Goal: Task Accomplishment & Management: Manage account settings

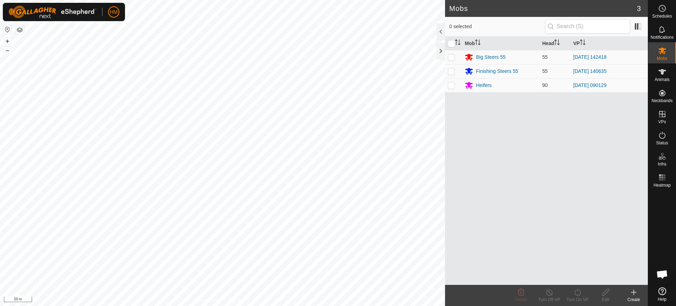
scroll to position [3450, 0]
click at [451, 69] on p-checkbox at bounding box center [451, 71] width 7 height 6
checkbox input "true"
click at [576, 295] on icon at bounding box center [577, 292] width 6 height 7
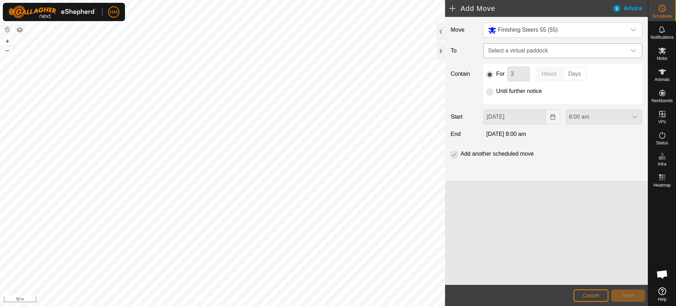
click at [630, 48] on icon "dropdown trigger" at bounding box center [633, 51] width 6 height 6
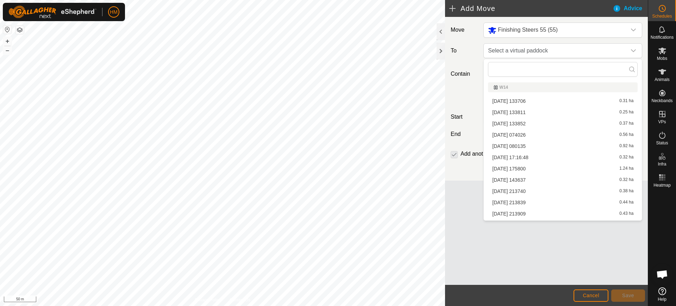
click at [579, 195] on li "[DATE] 213740 0.38 ha" at bounding box center [563, 191] width 150 height 11
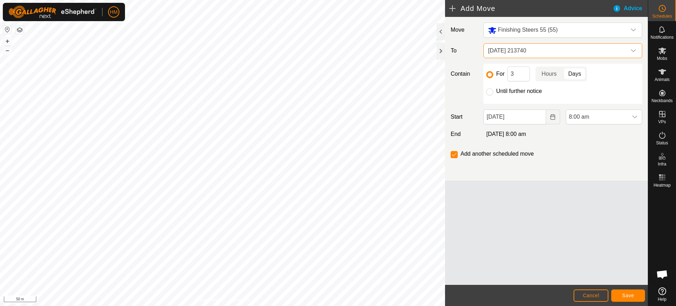
click at [632, 45] on div "dropdown trigger" at bounding box center [633, 51] width 14 height 14
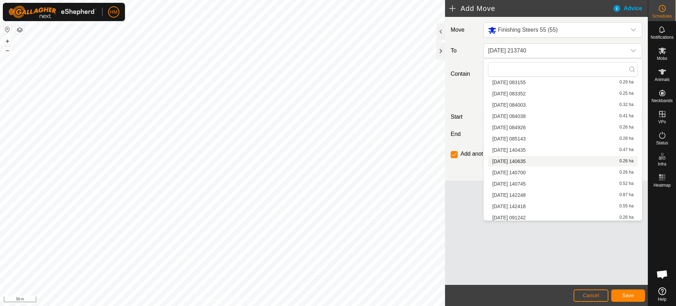
scroll to position [331, 0]
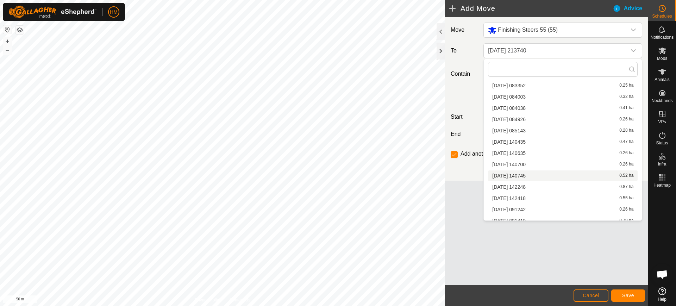
click at [508, 174] on li "[DATE] 140745 0.52 ha" at bounding box center [563, 175] width 150 height 11
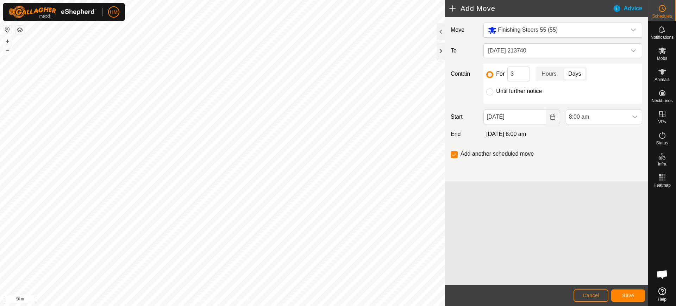
scroll to position [106, 0]
click at [490, 92] on input "Until further notice" at bounding box center [489, 91] width 7 height 7
radio input "true"
checkbox input "false"
click at [627, 293] on span "Save" at bounding box center [628, 295] width 12 height 6
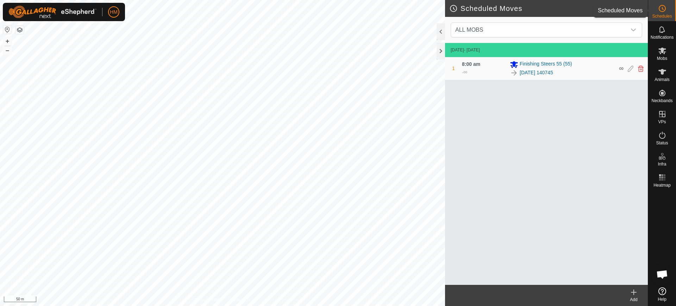
click at [663, 8] on icon at bounding box center [662, 8] width 8 height 8
click at [629, 67] on icon at bounding box center [630, 68] width 6 height 6
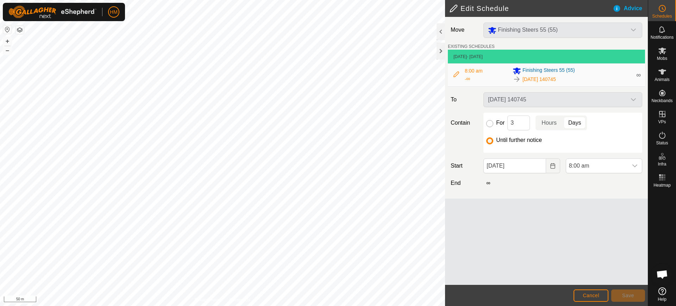
click at [487, 123] on input "For" at bounding box center [489, 123] width 7 height 7
radio input "true"
click at [514, 123] on input "3" at bounding box center [518, 122] width 23 height 15
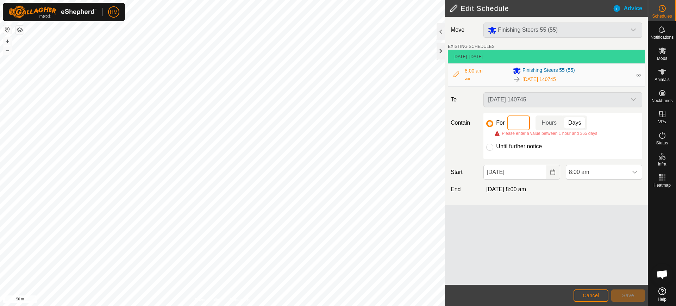
type input "1"
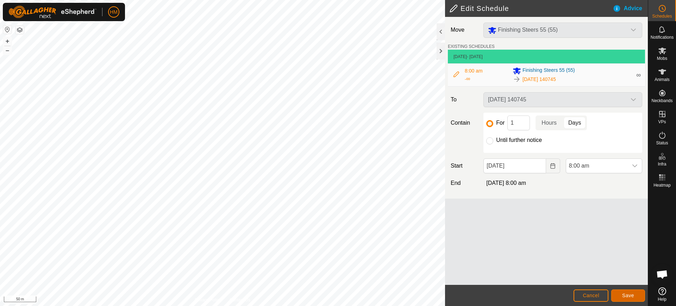
click at [625, 294] on span "Save" at bounding box center [628, 295] width 12 height 6
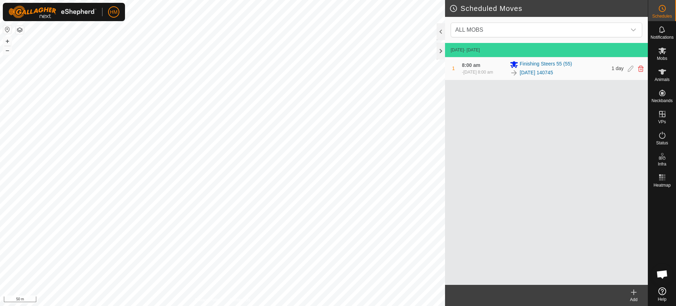
scroll to position [3450, 0]
click at [661, 55] on es-mob-svg-icon at bounding box center [661, 50] width 13 height 11
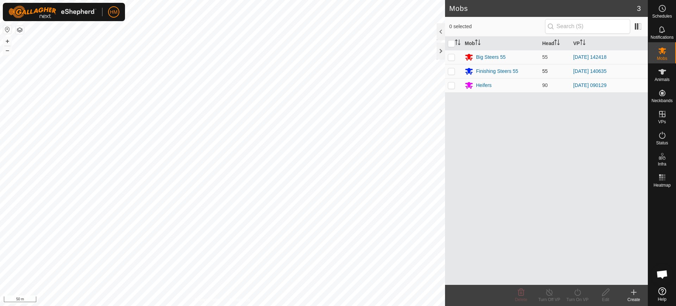
click at [451, 73] on p-checkbox at bounding box center [451, 71] width 7 height 6
checkbox input "true"
click at [576, 291] on icon at bounding box center [577, 292] width 9 height 8
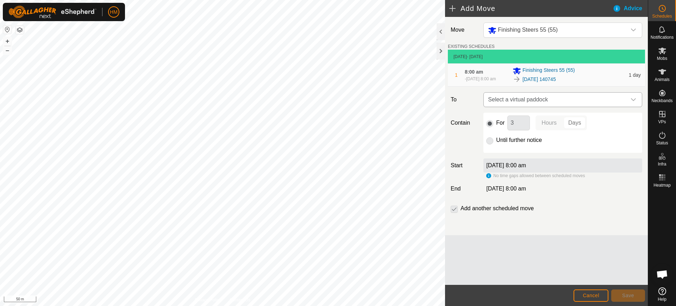
click at [629, 100] on div "dropdown trigger" at bounding box center [633, 100] width 14 height 14
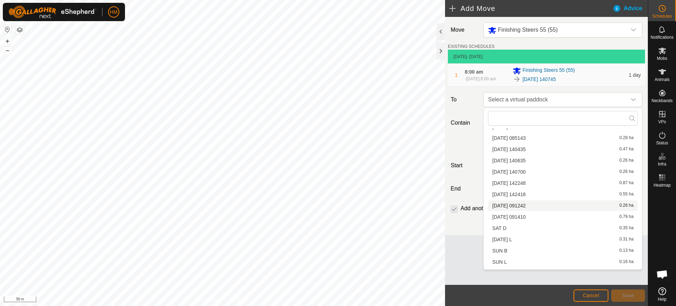
scroll to position [373, 0]
click at [513, 169] on li "2025-10-12 140700 0.26 ha" at bounding box center [563, 171] width 150 height 11
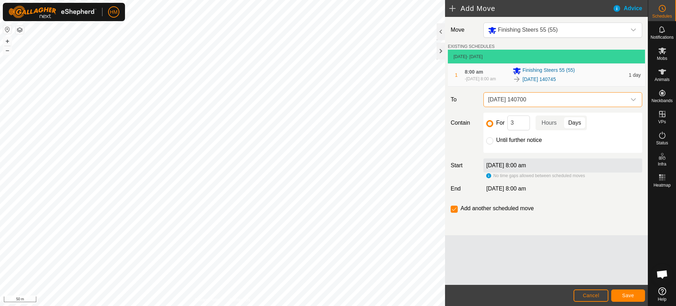
click at [526, 166] on label "[DATE] 8:00 am" at bounding box center [506, 165] width 40 height 6
click at [547, 123] on p-togglebutton "Hours" at bounding box center [548, 122] width 27 height 15
click at [571, 122] on p-togglebutton "Days" at bounding box center [574, 122] width 24 height 15
click at [661, 51] on icon at bounding box center [662, 50] width 8 height 7
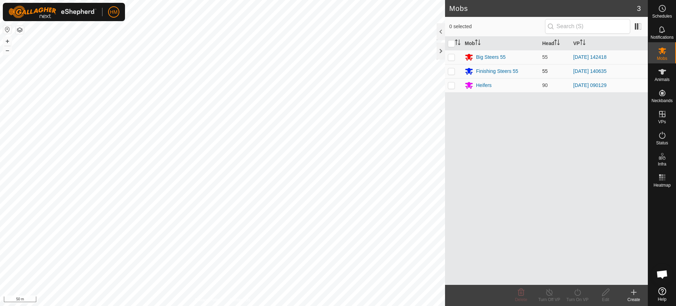
click at [450, 71] on p-checkbox at bounding box center [451, 71] width 7 height 6
checkbox input "true"
click at [576, 293] on icon at bounding box center [577, 292] width 9 height 8
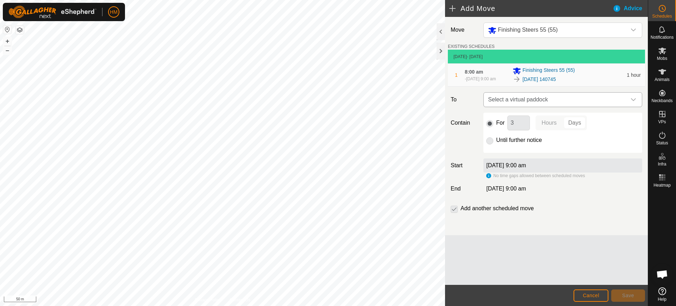
click at [632, 100] on icon "dropdown trigger" at bounding box center [633, 100] width 6 height 6
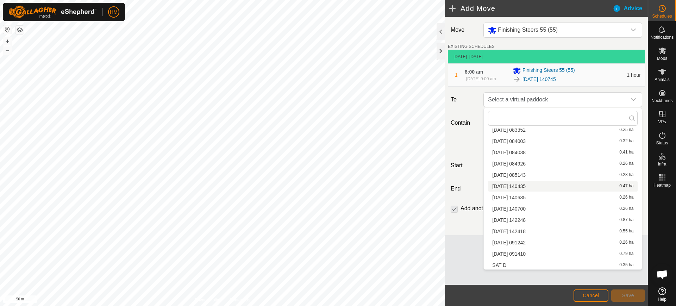
scroll to position [381, 0]
click at [510, 162] on li "2025-10-12 140700 0.26 ha" at bounding box center [563, 162] width 150 height 11
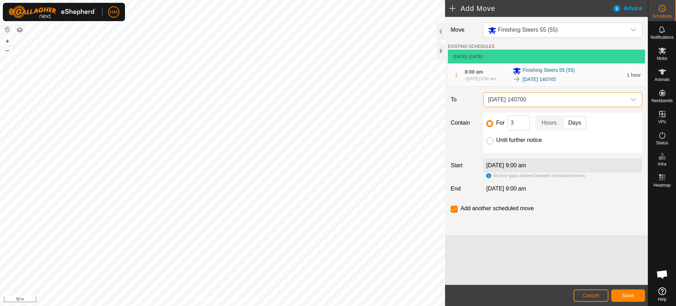
click at [489, 141] on input "Until further notice" at bounding box center [489, 140] width 7 height 7
radio input "true"
checkbox input "false"
click at [627, 293] on span "Save" at bounding box center [628, 295] width 12 height 6
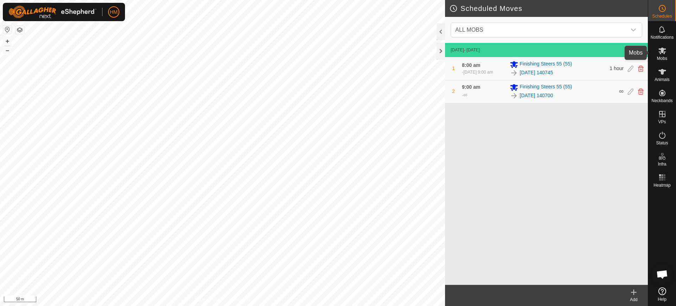
click at [660, 53] on icon at bounding box center [662, 50] width 8 height 7
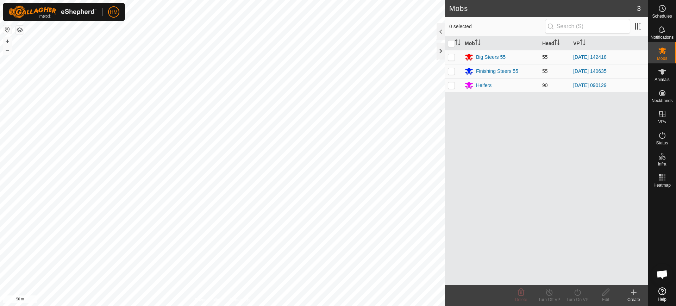
click at [448, 57] on p-checkbox at bounding box center [451, 57] width 7 height 6
checkbox input "true"
click at [576, 295] on icon at bounding box center [577, 292] width 9 height 8
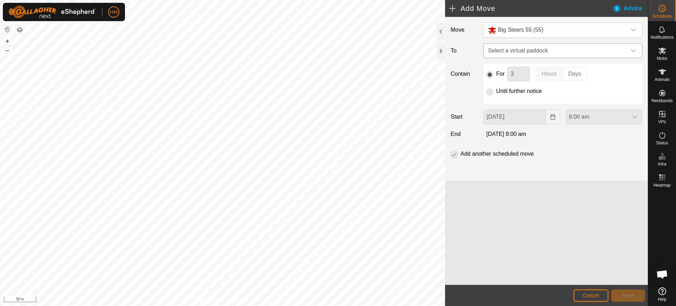
click at [633, 49] on icon "dropdown trigger" at bounding box center [633, 51] width 6 height 6
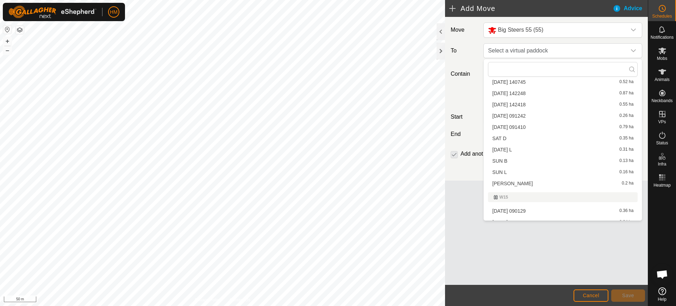
scroll to position [425, 0]
click at [519, 124] on li "2025-10-13 091410 0.79 ha" at bounding box center [563, 126] width 150 height 11
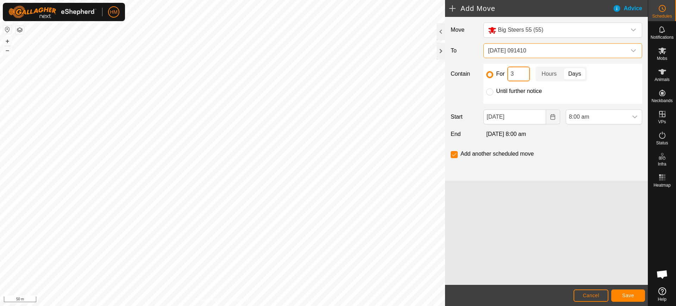
click at [516, 74] on input "3" at bounding box center [518, 73] width 23 height 15
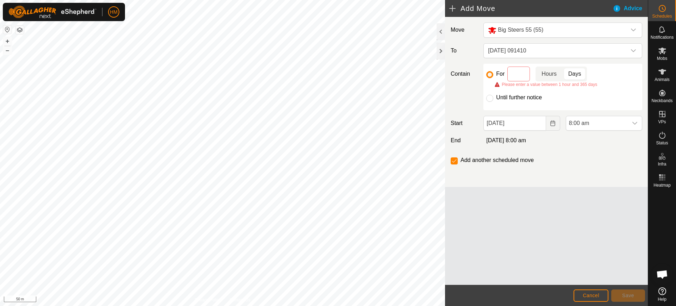
click at [553, 75] on p-togglebutton "Hours" at bounding box center [548, 73] width 27 height 15
click at [514, 74] on input at bounding box center [518, 73] width 23 height 15
type input "1"
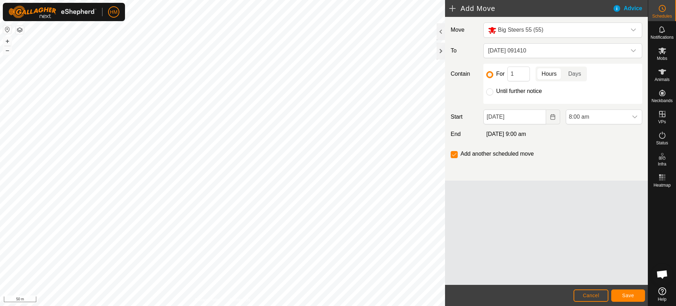
click at [550, 71] on p-togglebutton "Hours" at bounding box center [548, 73] width 27 height 15
click at [625, 293] on span "Save" at bounding box center [628, 295] width 12 height 6
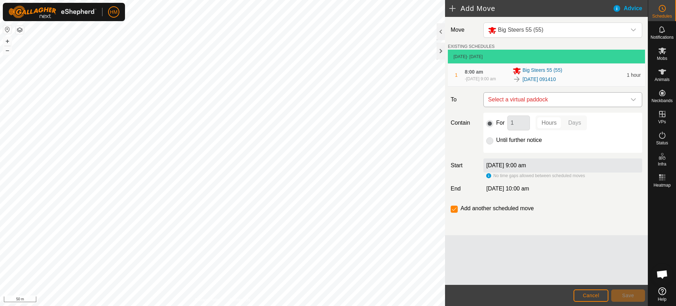
click at [633, 98] on icon "dropdown trigger" at bounding box center [633, 100] width 6 height 6
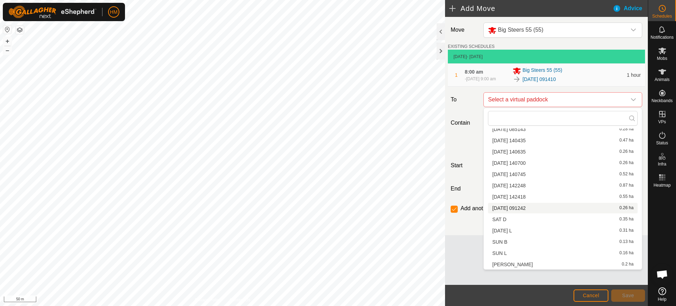
scroll to position [381, 0]
click at [525, 205] on li "2025-10-13 091242 0.26 ha" at bounding box center [563, 207] width 150 height 11
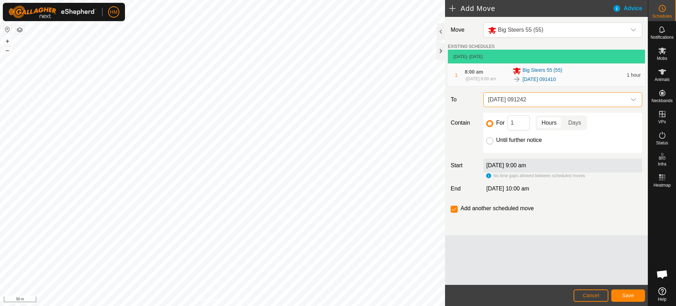
click at [489, 140] on input "Until further notice" at bounding box center [489, 140] width 7 height 7
radio input "true"
checkbox input "false"
click at [575, 122] on p-togglebutton "Days" at bounding box center [574, 122] width 24 height 15
click at [626, 293] on span "Save" at bounding box center [628, 295] width 12 height 6
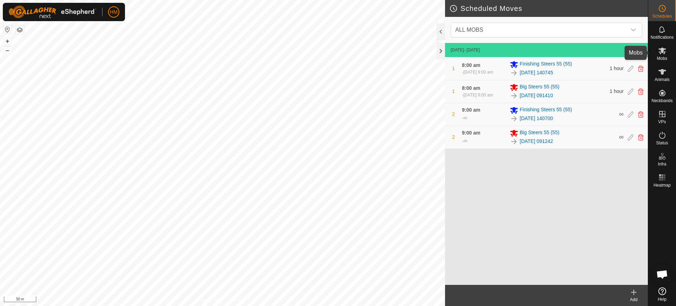
click at [661, 53] on icon at bounding box center [662, 50] width 8 height 8
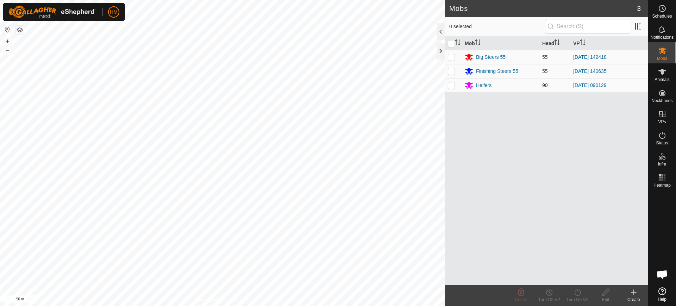
click at [451, 85] on p-checkbox at bounding box center [451, 85] width 7 height 6
checkbox input "true"
click at [580, 297] on div "Turn On VP" at bounding box center [577, 299] width 28 height 6
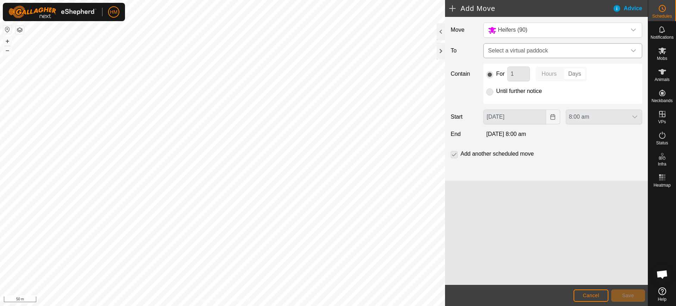
click at [635, 48] on icon "dropdown trigger" at bounding box center [633, 51] width 6 height 6
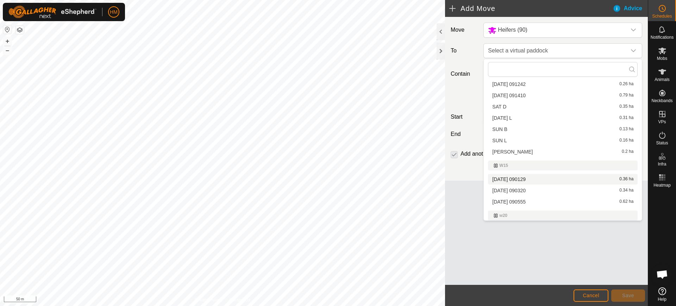
scroll to position [460, 0]
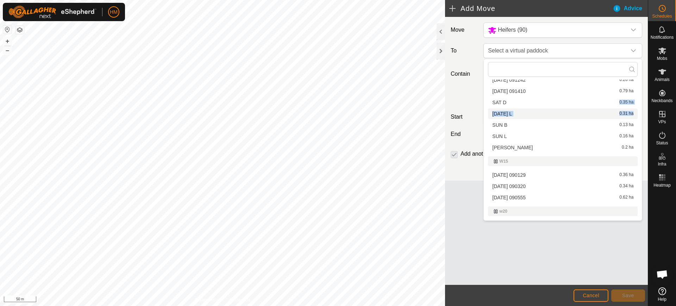
click at [549, 108] on ul "W14 2025-10-01 133706 0.31 ha 2025-10-01 133811 0.25 ha 2025-10-01 133852 0.37 …" at bounding box center [562, 143] width 158 height 1049
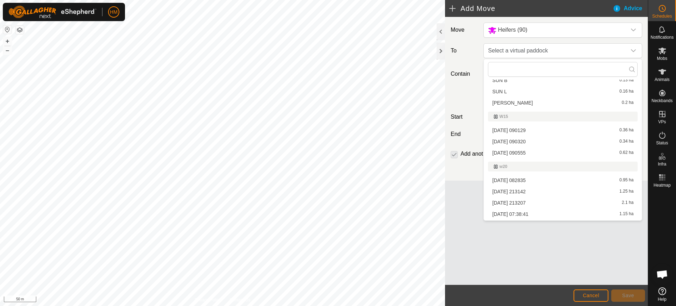
scroll to position [505, 0]
click at [521, 150] on li "2025-10-13 090555 0.62 ha" at bounding box center [563, 152] width 150 height 11
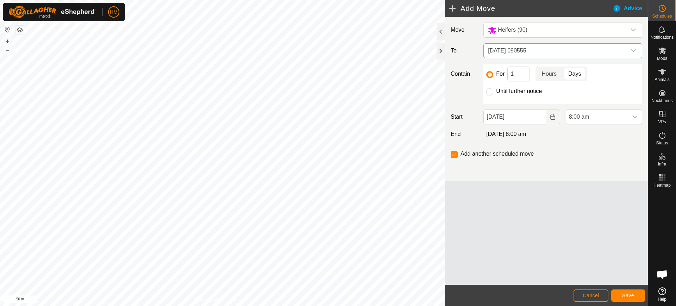
click at [548, 72] on p-togglebutton "Hours" at bounding box center [548, 73] width 27 height 15
click at [591, 292] on span "Cancel" at bounding box center [590, 295] width 17 height 6
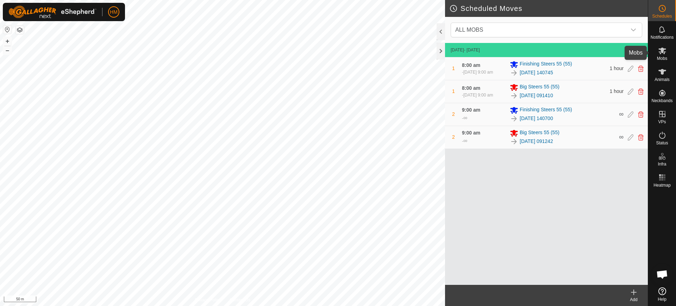
click at [663, 52] on icon at bounding box center [662, 50] width 8 height 7
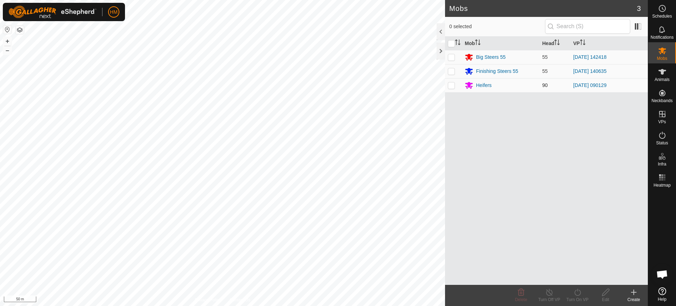
click at [451, 84] on p-checkbox at bounding box center [451, 85] width 7 height 6
checkbox input "true"
click at [577, 293] on icon at bounding box center [577, 292] width 9 height 8
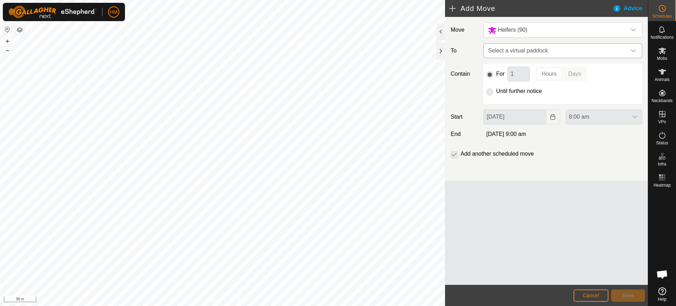
click at [633, 48] on icon "dropdown trigger" at bounding box center [633, 51] width 6 height 6
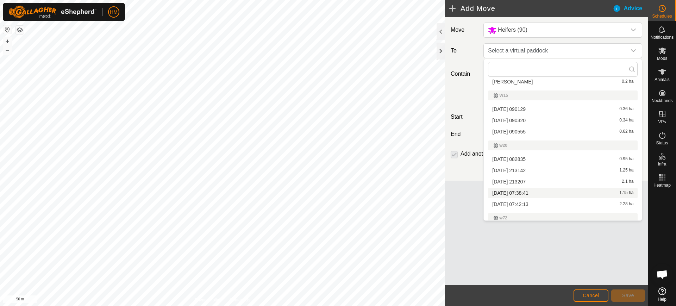
scroll to position [520, 0]
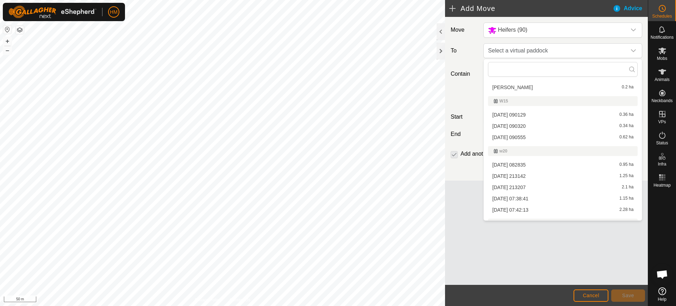
click at [510, 134] on li "2025-10-13 090555 0.62 ha" at bounding box center [563, 137] width 150 height 11
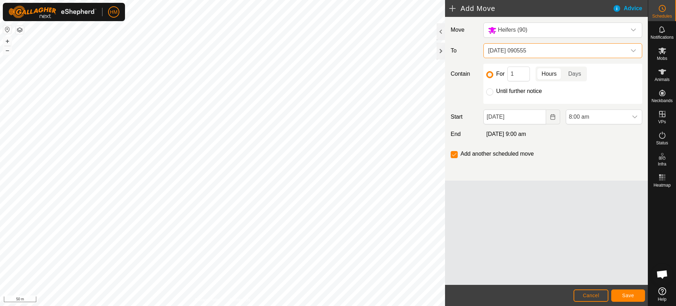
click at [545, 74] on p-togglebutton "Hours" at bounding box center [548, 73] width 27 height 15
click at [625, 292] on span "Save" at bounding box center [628, 295] width 12 height 6
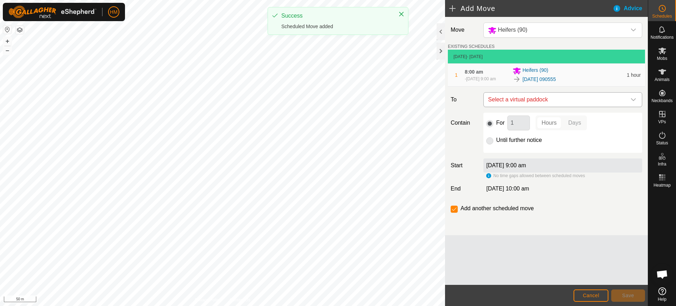
click at [631, 98] on icon "dropdown trigger" at bounding box center [633, 100] width 6 height 6
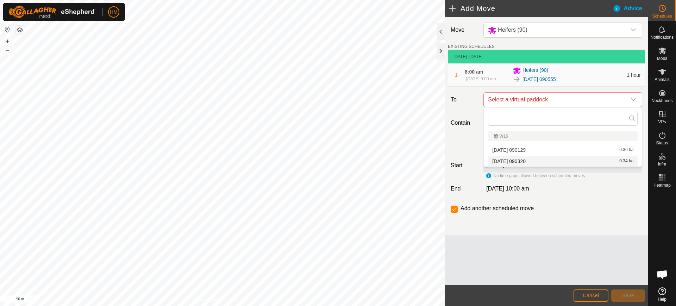
click at [512, 160] on li "2025-10-13 090320 0.34 ha" at bounding box center [563, 161] width 150 height 11
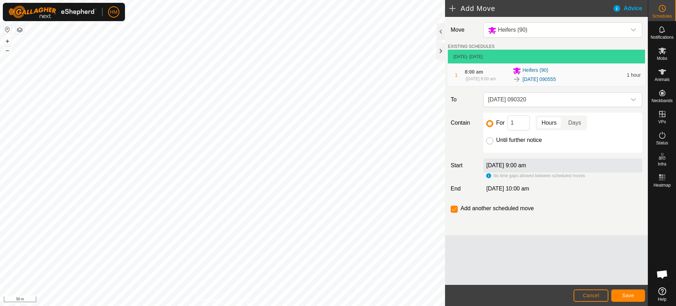
click at [489, 140] on input "Until further notice" at bounding box center [489, 140] width 7 height 7
radio input "true"
checkbox input "false"
click at [629, 295] on span "Save" at bounding box center [628, 295] width 12 height 6
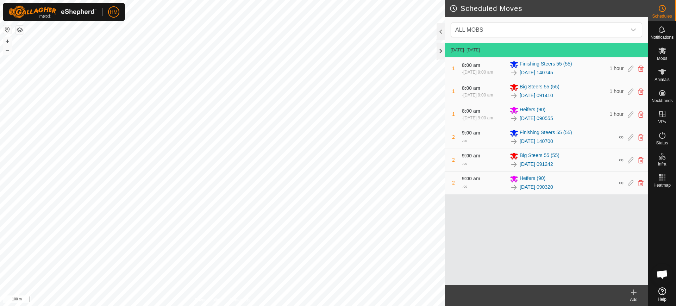
scroll to position [3450, 0]
